Goal: Task Accomplishment & Management: Complete application form

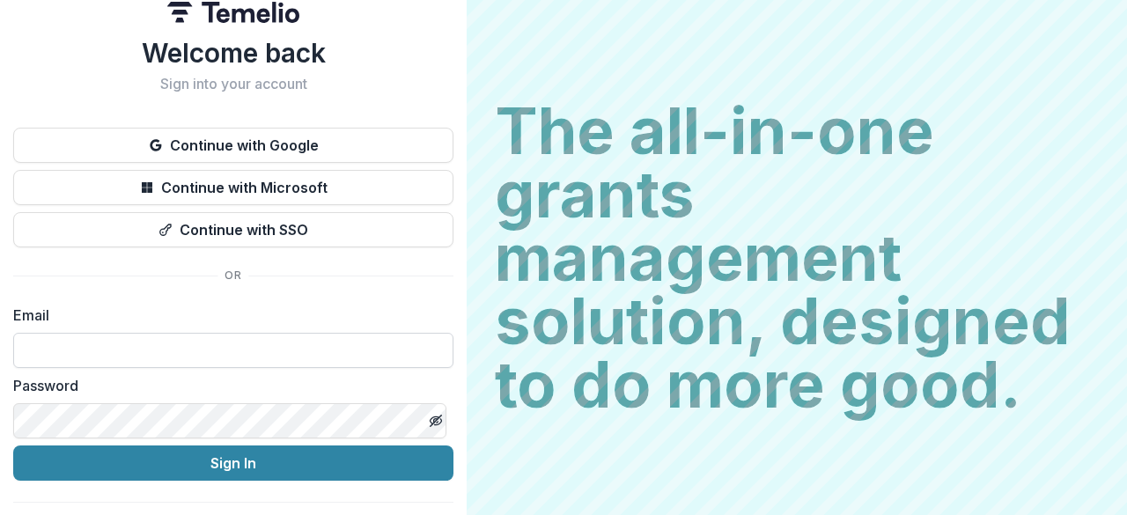
scroll to position [60, 0]
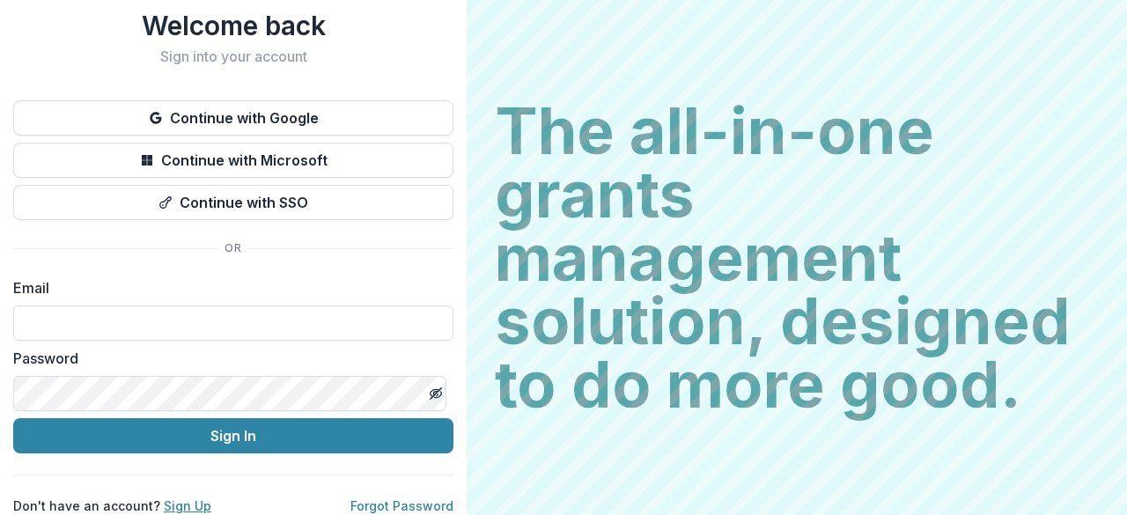
click at [192, 498] on link "Sign Up" at bounding box center [188, 505] width 48 height 15
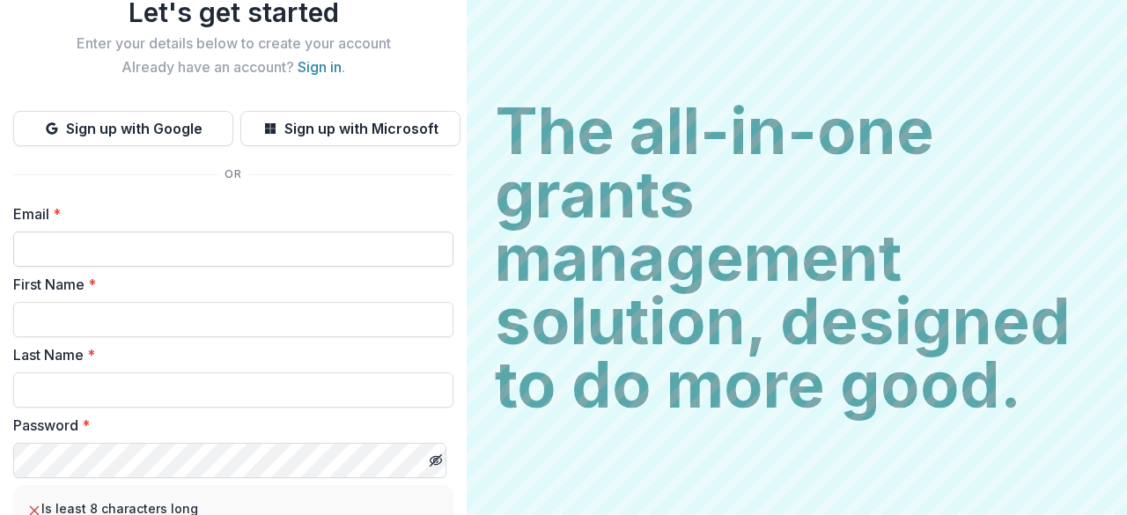
click at [149, 251] on input "Email *" at bounding box center [233, 249] width 440 height 35
type input "**********"
click at [165, 332] on input "First Name *" at bounding box center [233, 319] width 440 height 35
type input "*******"
click at [137, 382] on input "Last Name *" at bounding box center [233, 390] width 440 height 35
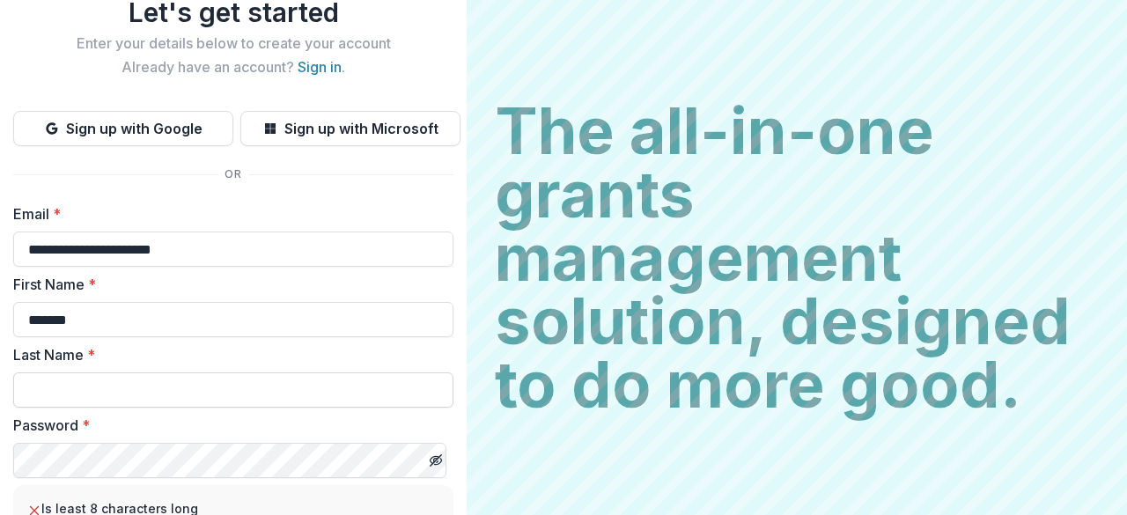
type input "**********"
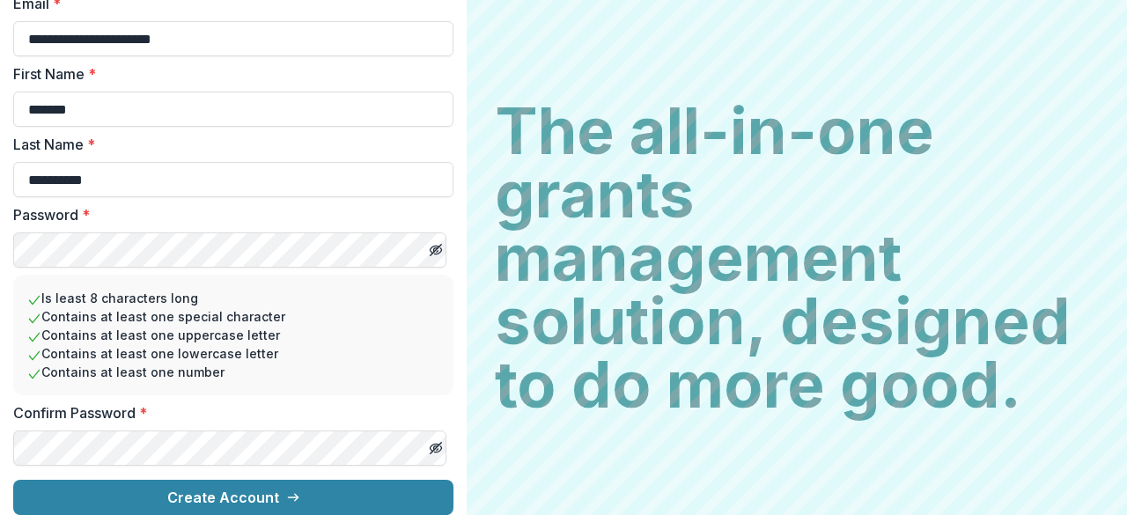
scroll to position [284, 0]
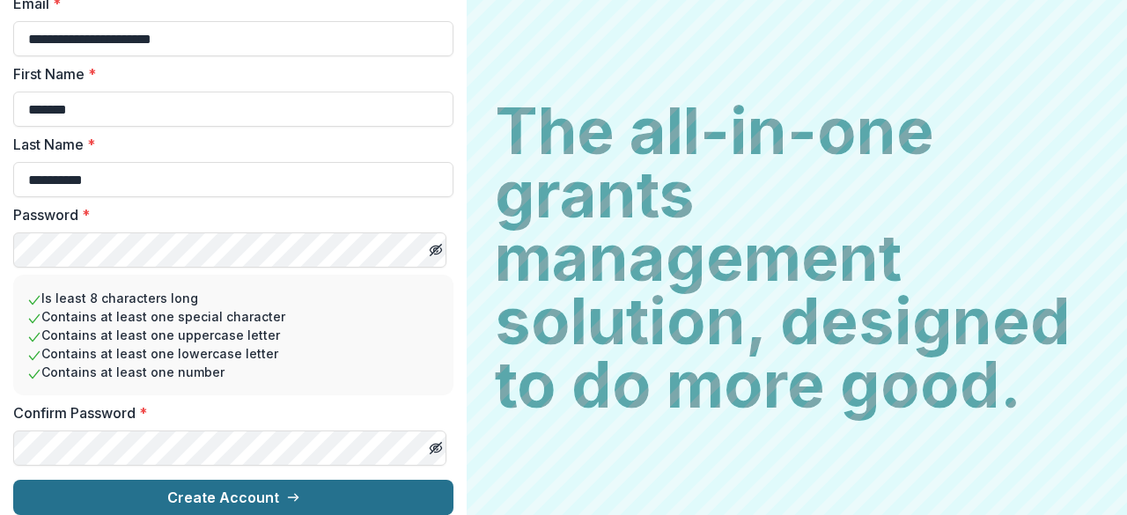
click at [127, 480] on button "Create Account" at bounding box center [233, 497] width 440 height 35
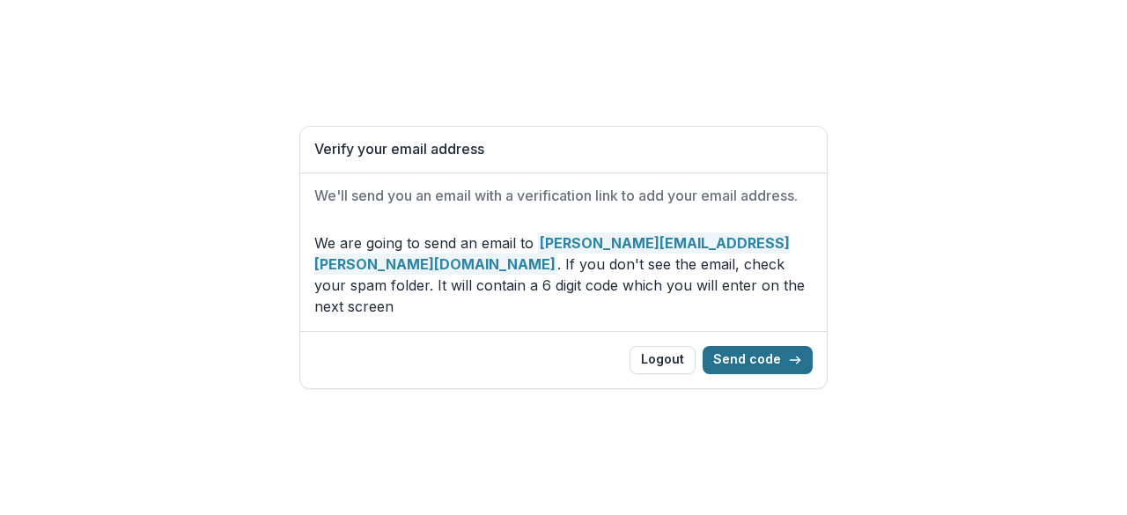
click at [749, 348] on button "Send code" at bounding box center [758, 360] width 110 height 28
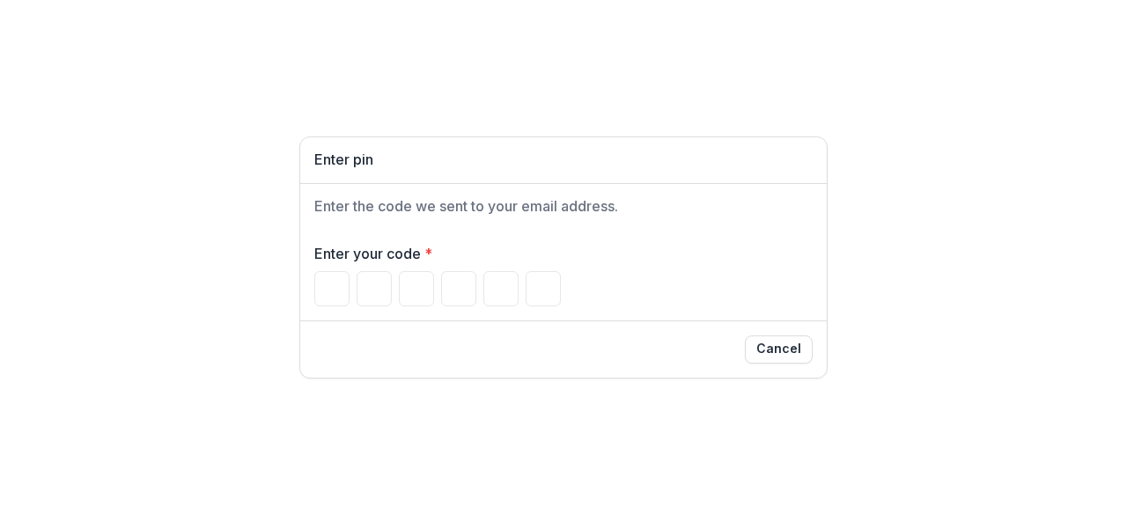
type input "*"
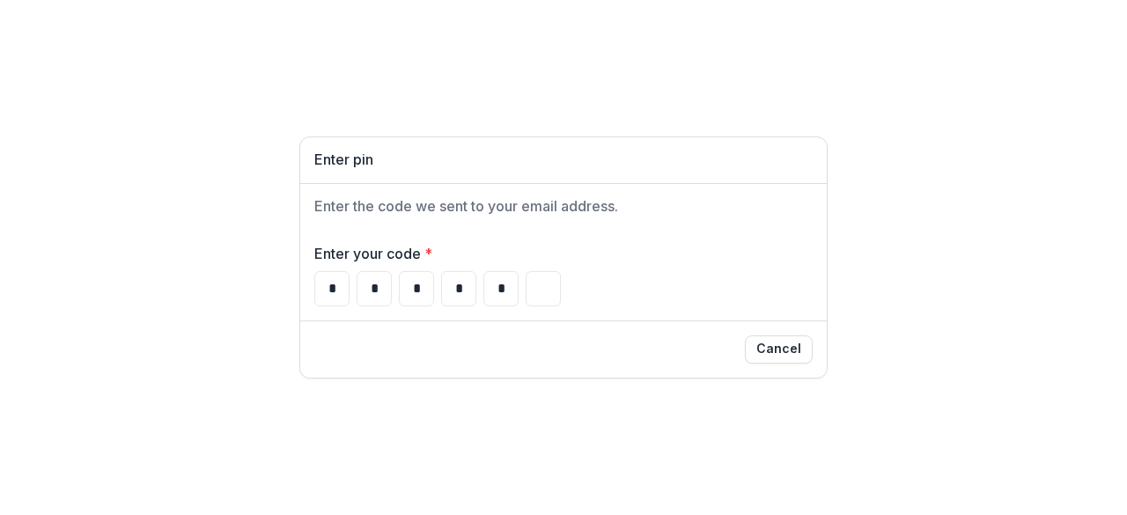
type input "*"
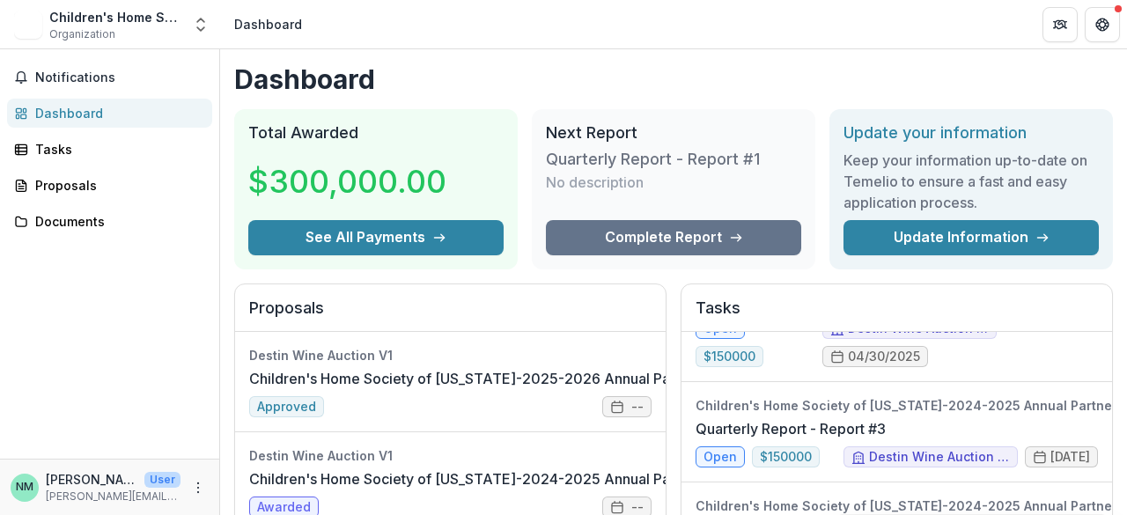
scroll to position [179, 1]
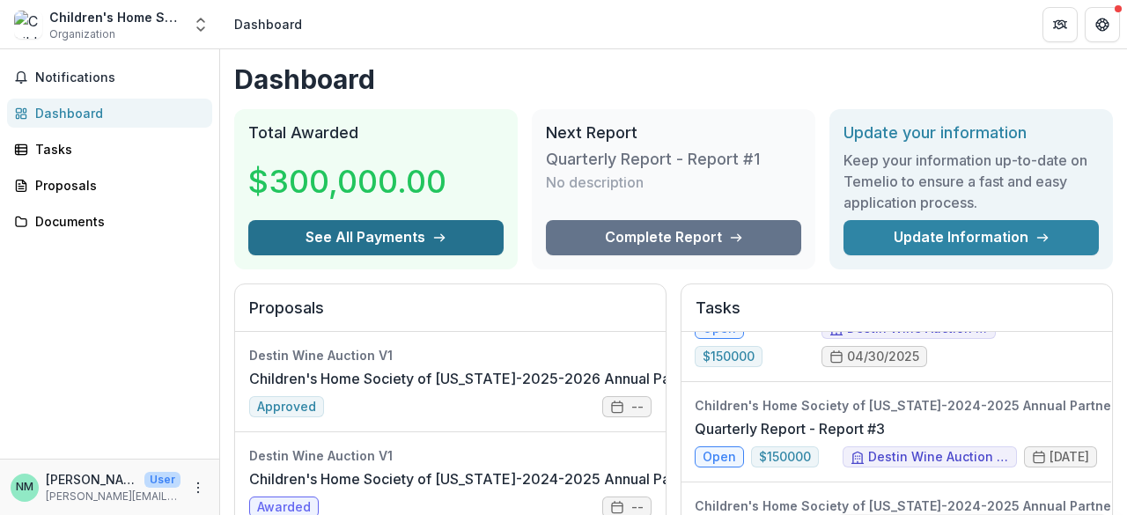
click at [386, 244] on button "See All Payments" at bounding box center [375, 237] width 255 height 35
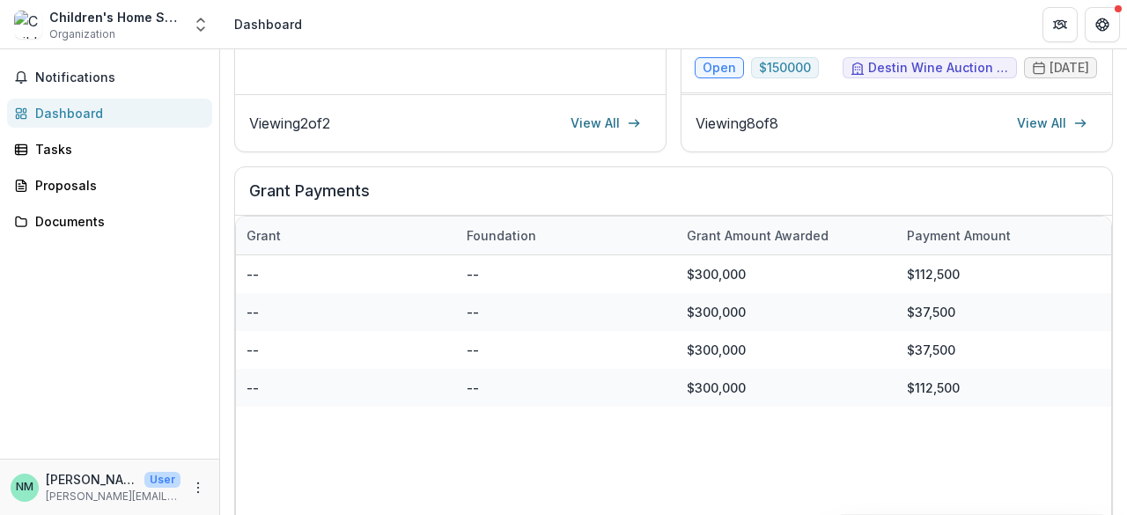
scroll to position [414, 0]
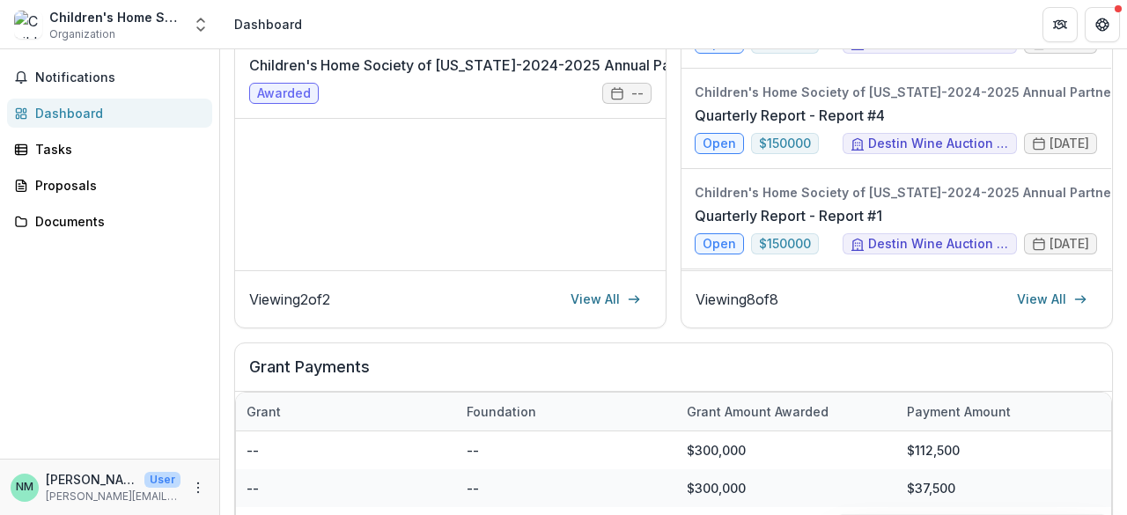
click at [359, 148] on div "Destin Wine Auction V1 Children's Home Society of [US_STATE]-2025-2026 Annual P…" at bounding box center [450, 94] width 431 height 352
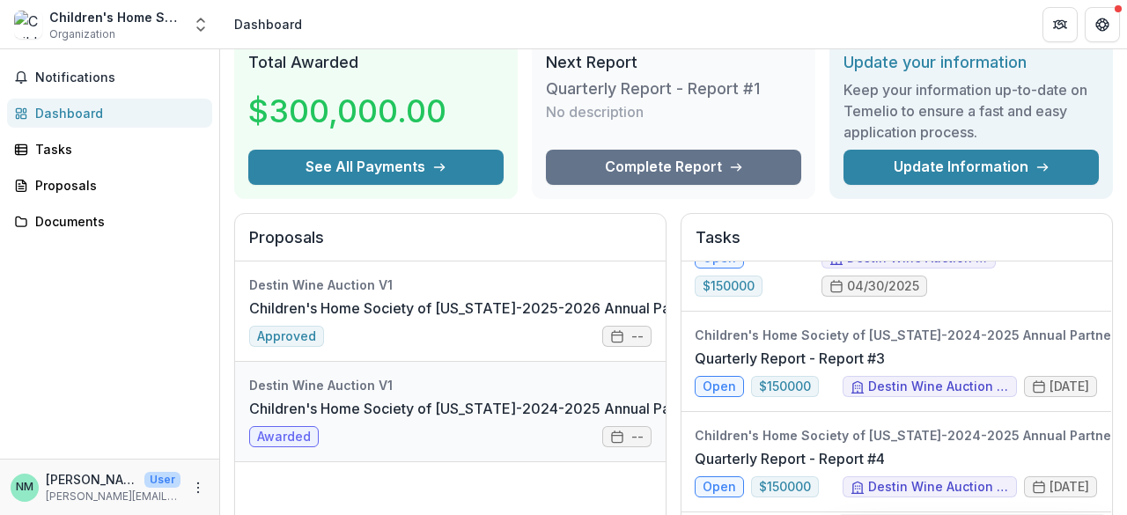
scroll to position [0, 0]
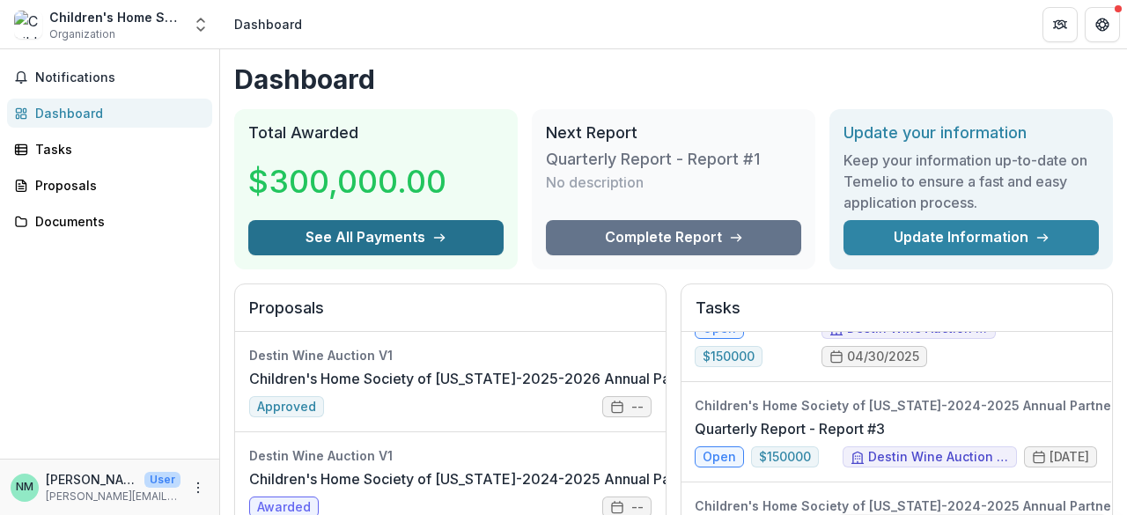
click at [396, 249] on button "See All Payments" at bounding box center [375, 237] width 255 height 35
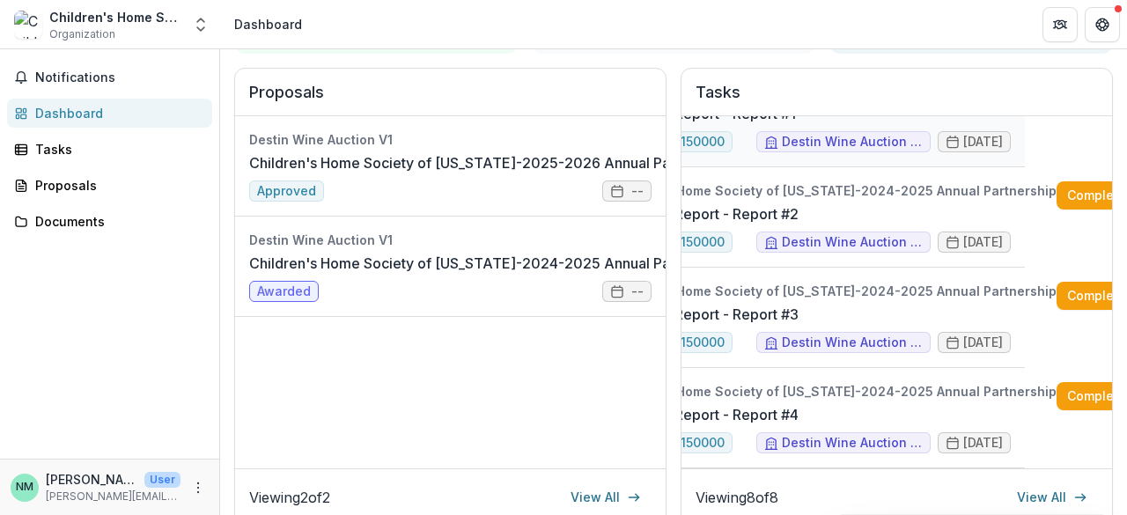
scroll to position [687, 87]
click at [421, 274] on link "Children's Home Society of [US_STATE]-2024-2025 Annual Partnership" at bounding box center [489, 263] width 480 height 21
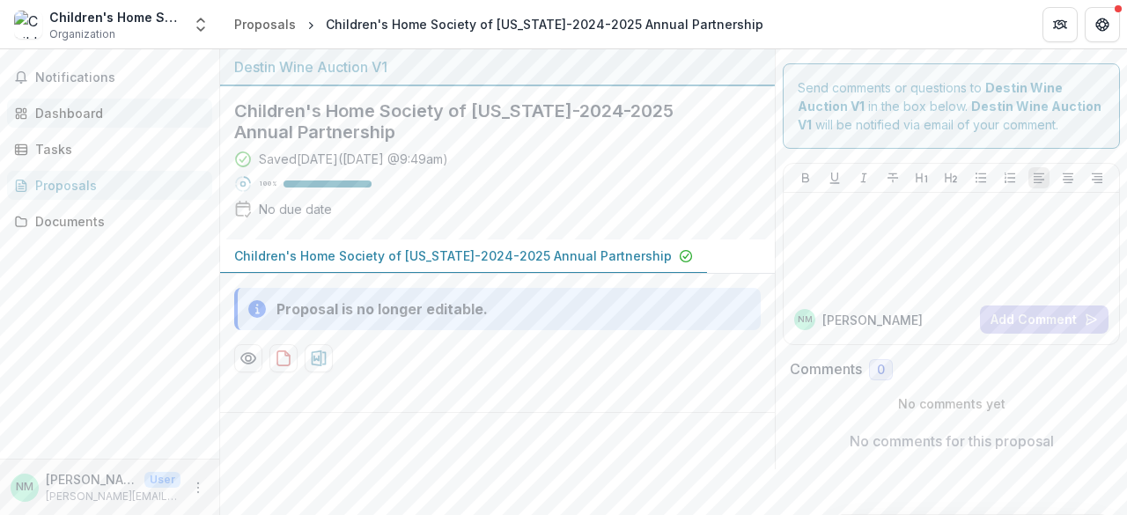
click at [57, 110] on div "Dashboard" at bounding box center [116, 113] width 163 height 18
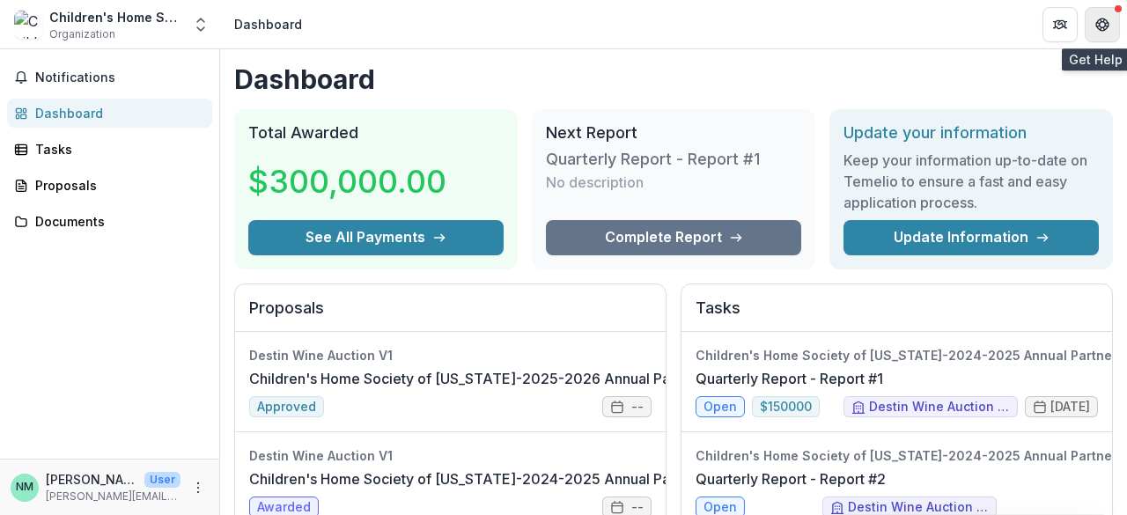
click at [1108, 24] on icon "Get Help" at bounding box center [1103, 25] width 14 height 14
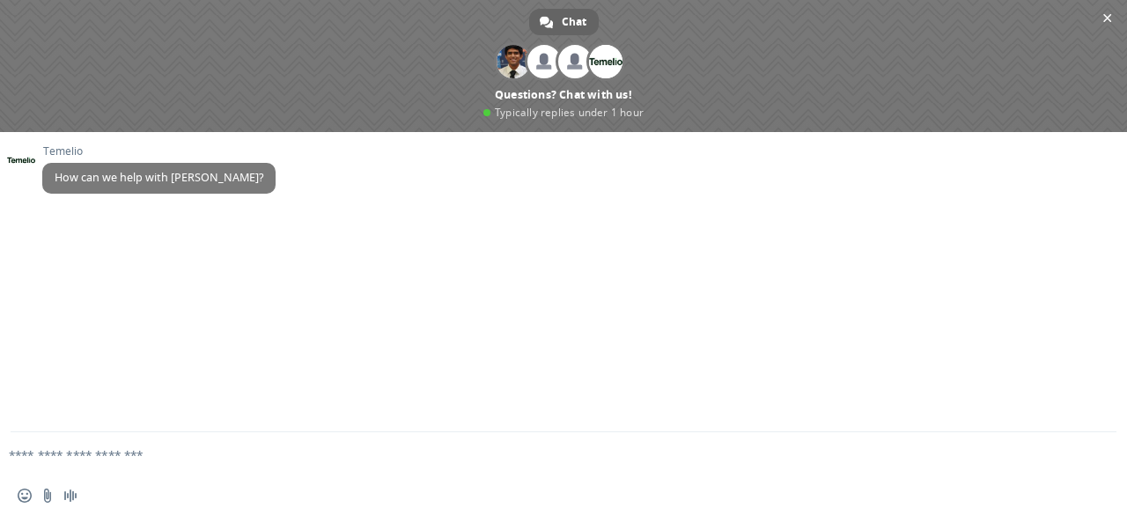
click at [1108, 15] on span "Close chat" at bounding box center [1108, 18] width 9 height 9
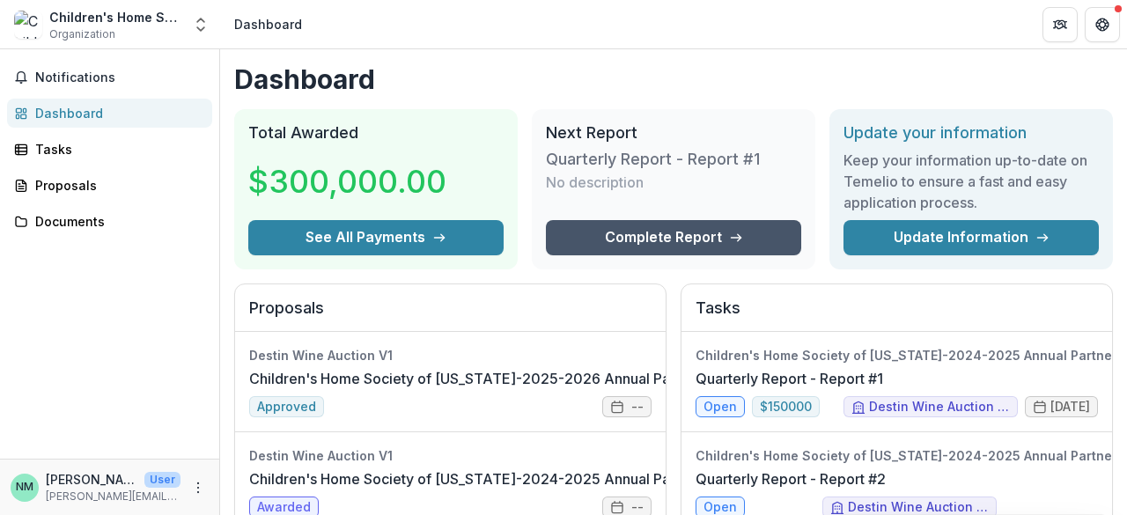
click at [643, 238] on link "Complete Report" at bounding box center [673, 237] width 255 height 35
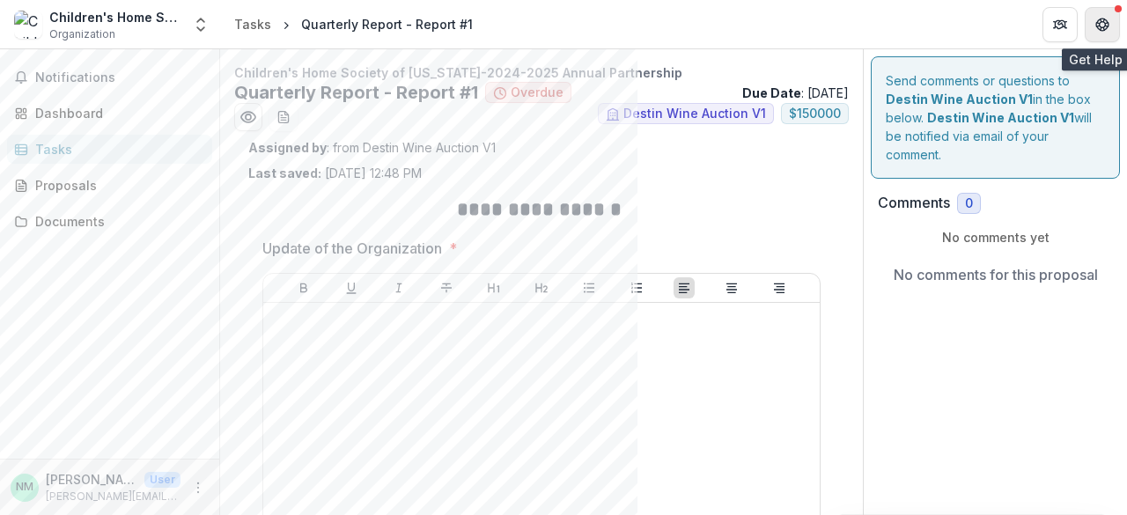
click at [1107, 15] on button "Get Help" at bounding box center [1102, 24] width 35 height 35
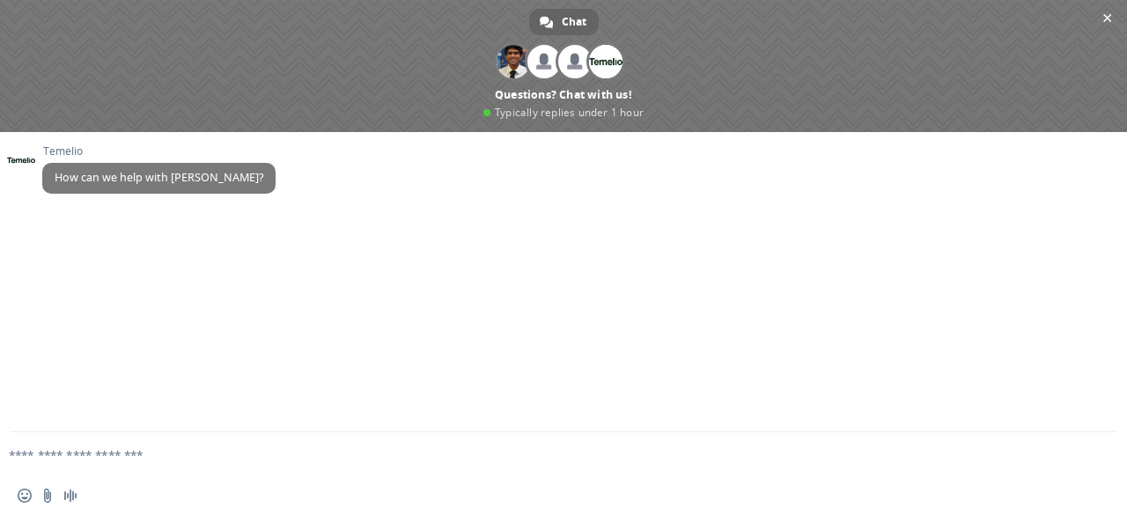
click at [1107, 15] on span "Close chat" at bounding box center [1108, 18] width 9 height 9
